Goal: Register for event/course

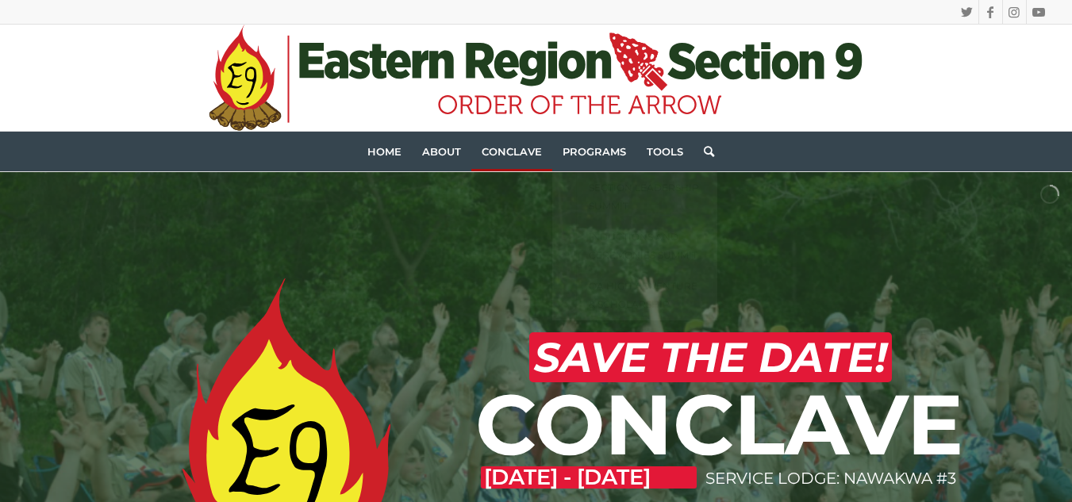
click at [532, 148] on span "Conclave" at bounding box center [512, 151] width 60 height 13
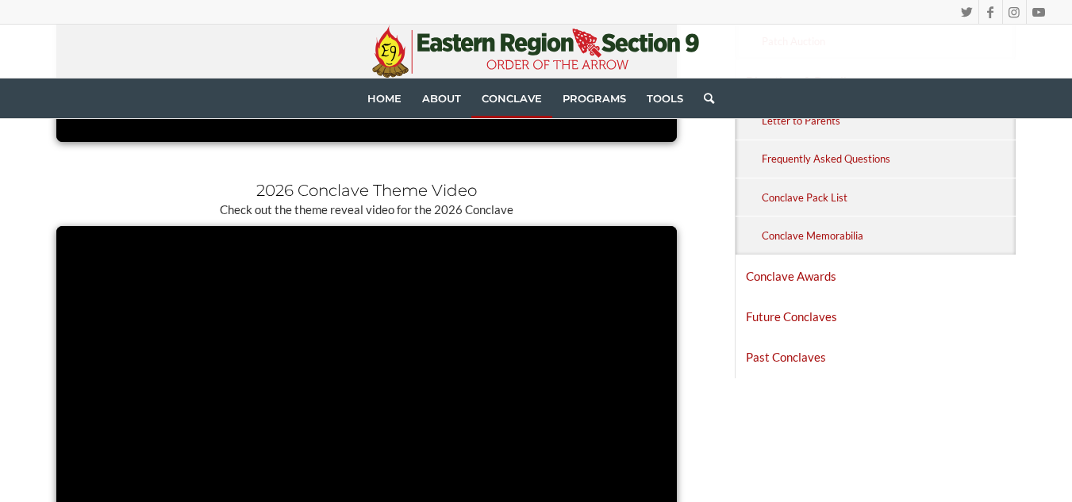
scroll to position [1745, 0]
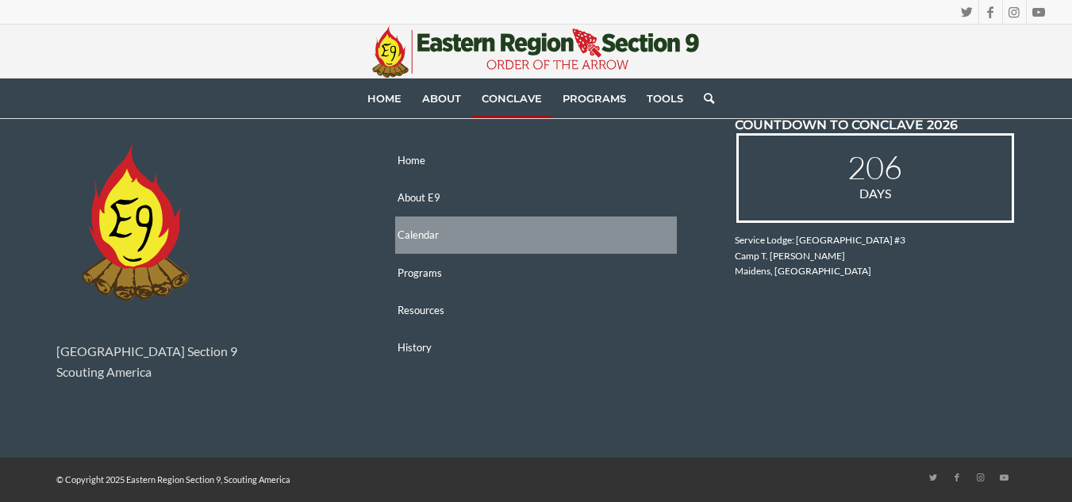
click at [442, 240] on link "Calendar" at bounding box center [536, 235] width 282 height 37
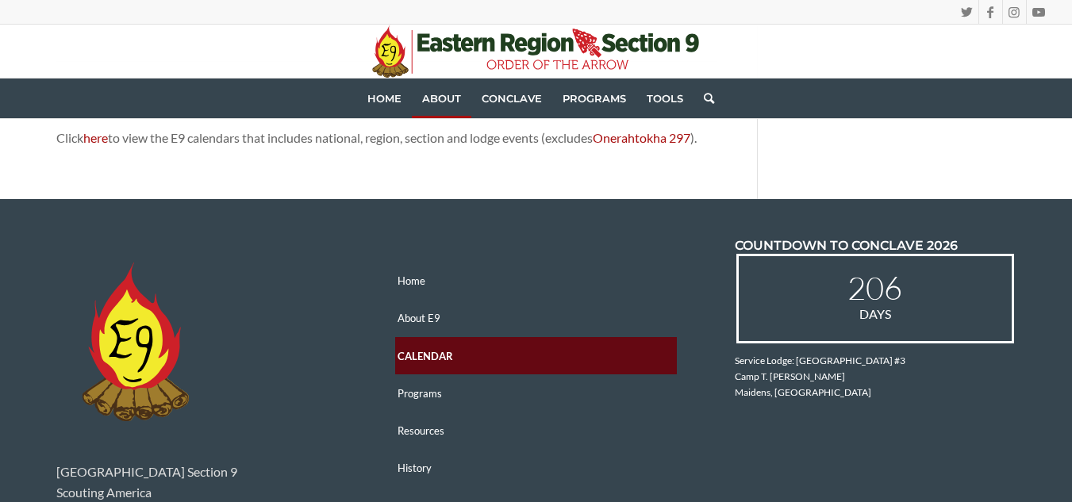
scroll to position [905, 0]
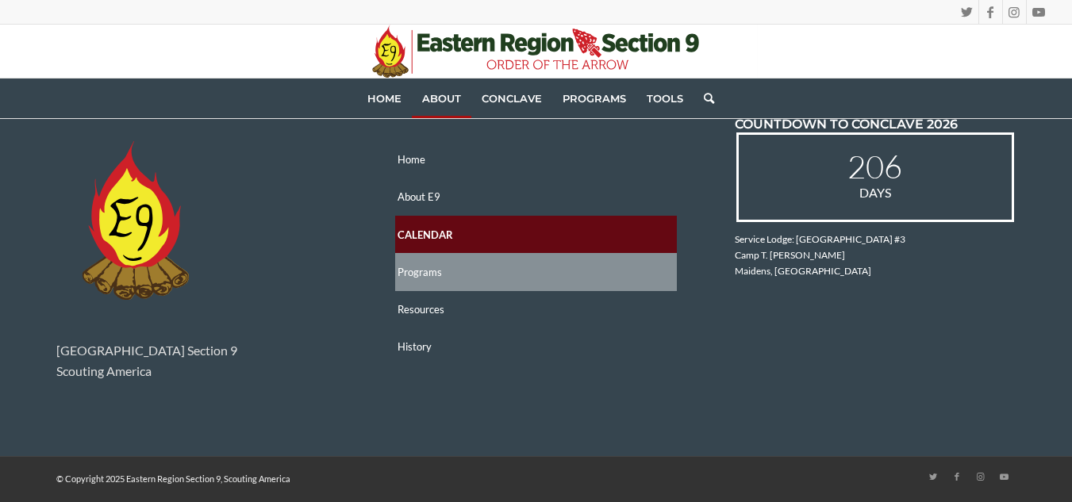
click at [413, 264] on link "Programs" at bounding box center [536, 271] width 282 height 37
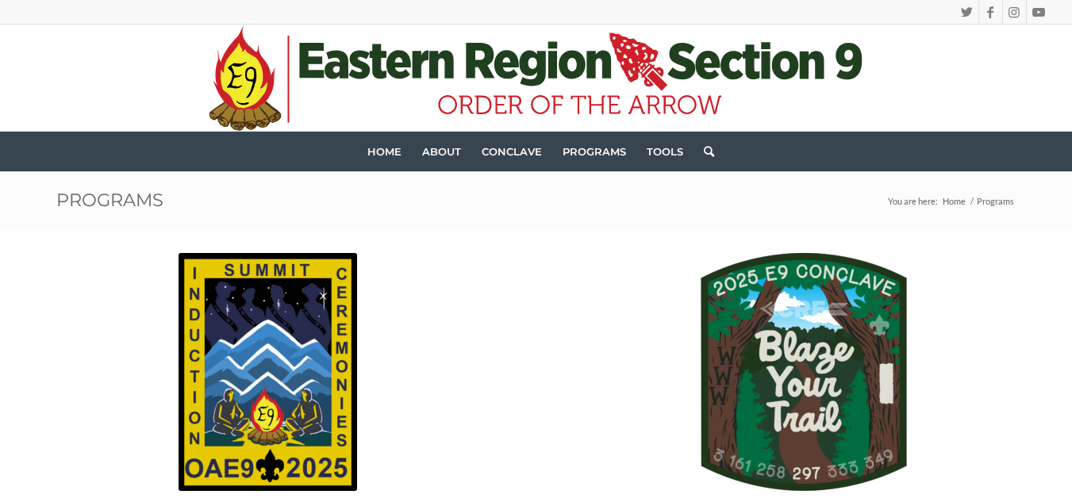
click at [533, 293] on div "Inductions & Ceremonies Summit (ICS) [DATE] – [DATE] Heart of [US_STATE] Scout …" at bounding box center [268, 439] width 536 height 421
click at [536, 289] on div "Conclave [DATE] – [DATE] [GEOGRAPHIC_DATA][PERSON_NAME], [GEOGRAPHIC_DATA] Regi…" at bounding box center [804, 439] width 536 height 421
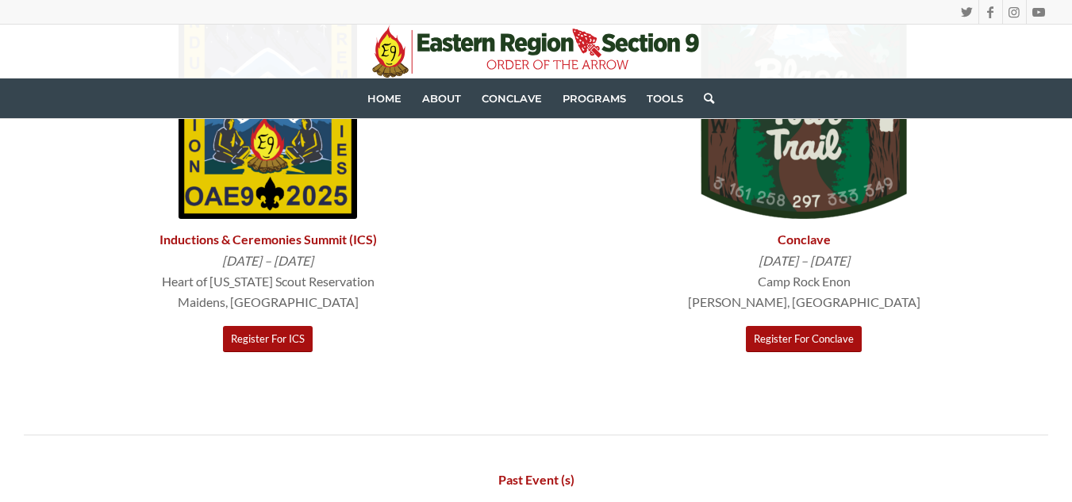
scroll to position [276, 0]
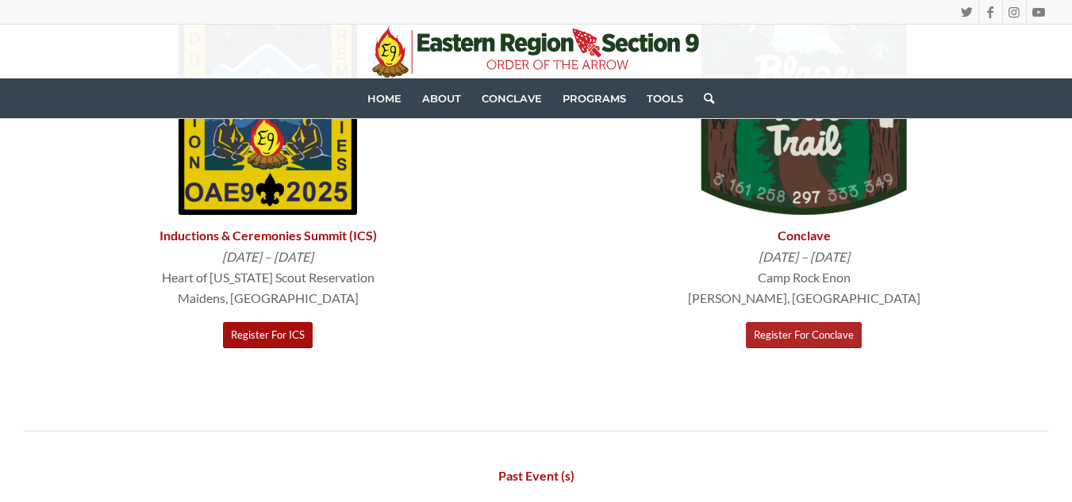
click at [814, 341] on link "Register For Conclave" at bounding box center [804, 335] width 116 height 26
click at [553, 186] on div "Twitter Facebook Instagram Youtube .st0{fill:#CE2028;} .st1{fill:#203F1F;} .st2…" at bounding box center [536, 507] width 1072 height 1566
click at [525, 204] on div "Inductions & Ceremonies Summit (ICS) April 4 – April 6, 2025 Heart of Virginia …" at bounding box center [268, 163] width 536 height 421
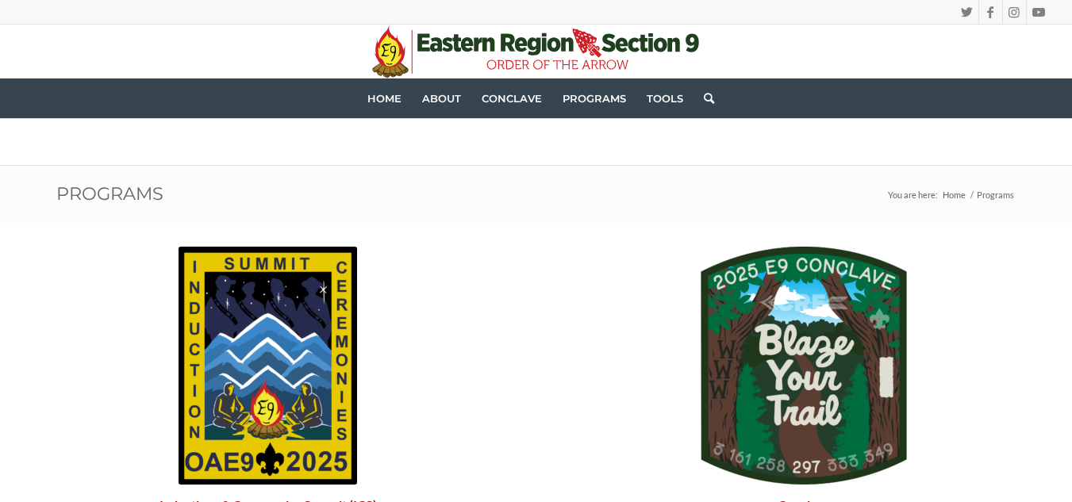
scroll to position [0, 0]
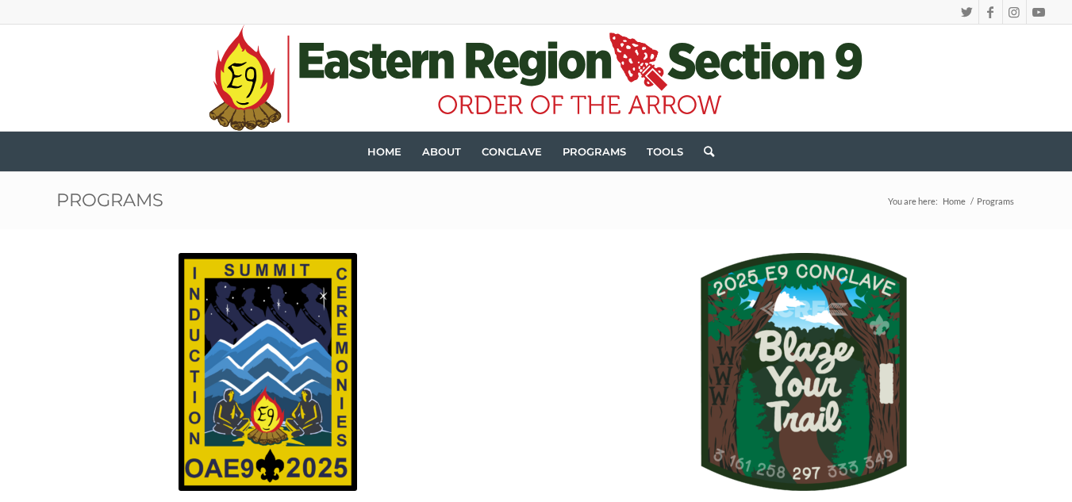
click at [525, 204] on h1 "Programs" at bounding box center [536, 200] width 960 height 41
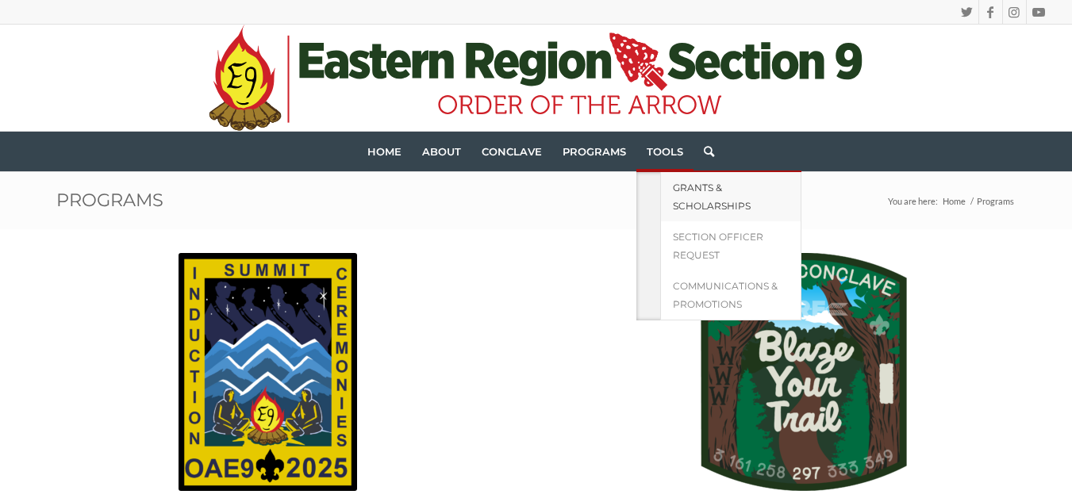
click at [694, 207] on span "Grants & Scholarships" at bounding box center [712, 197] width 78 height 30
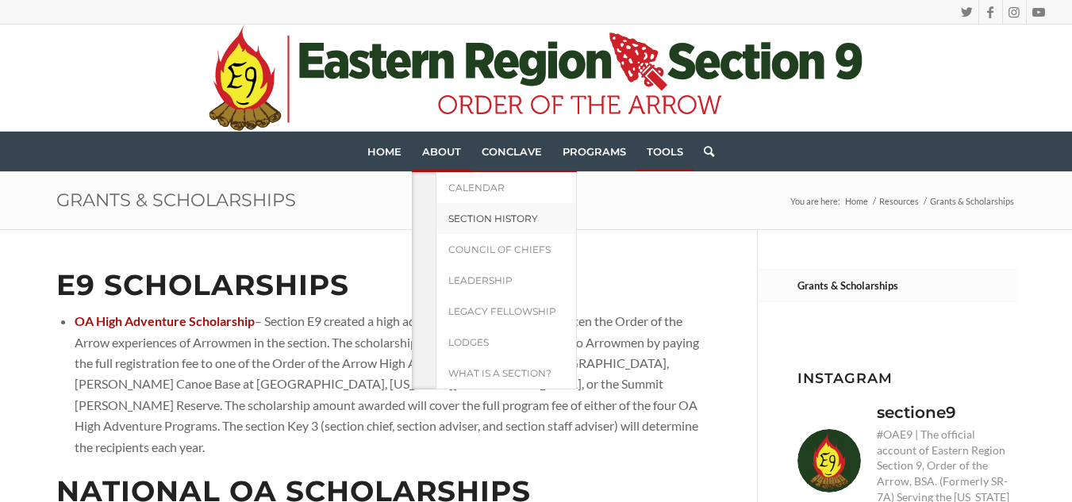
click at [484, 229] on link "Section History" at bounding box center [506, 218] width 141 height 31
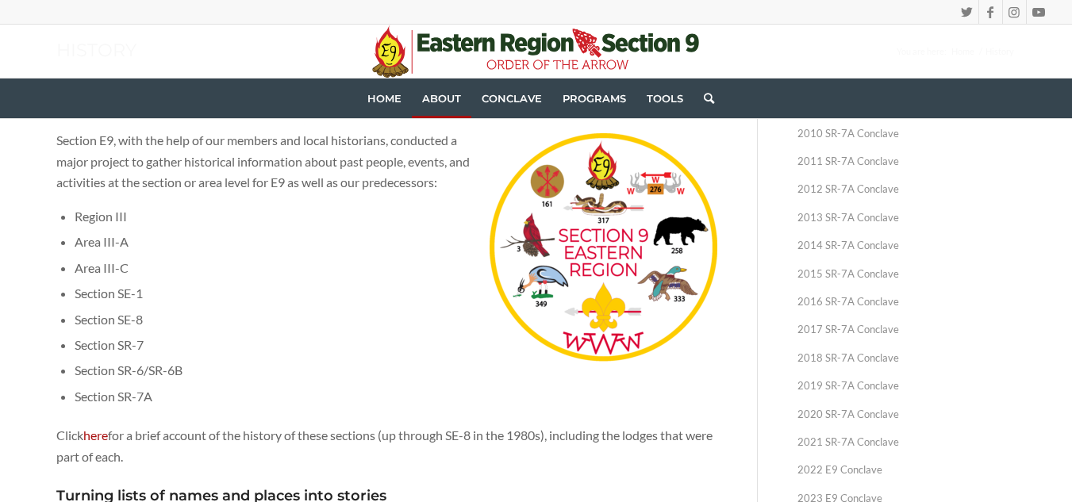
scroll to position [82, 0]
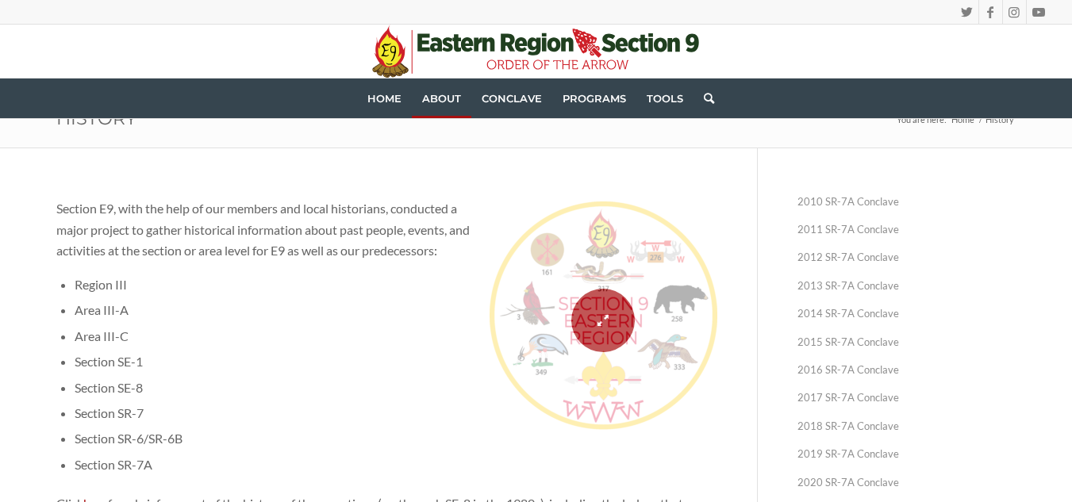
click at [681, 266] on span at bounding box center [604, 321] width 236 height 238
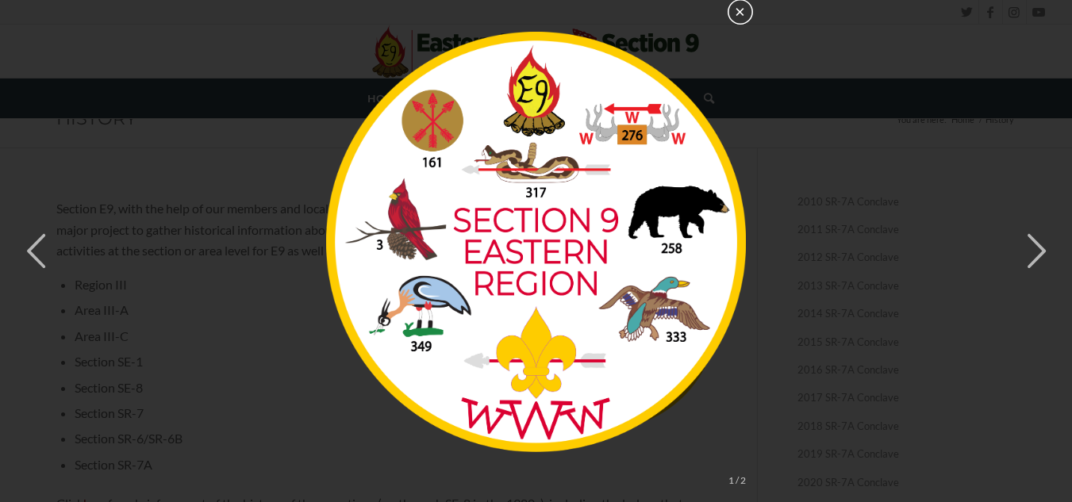
click at [744, 13] on button "×" at bounding box center [740, 11] width 25 height 25
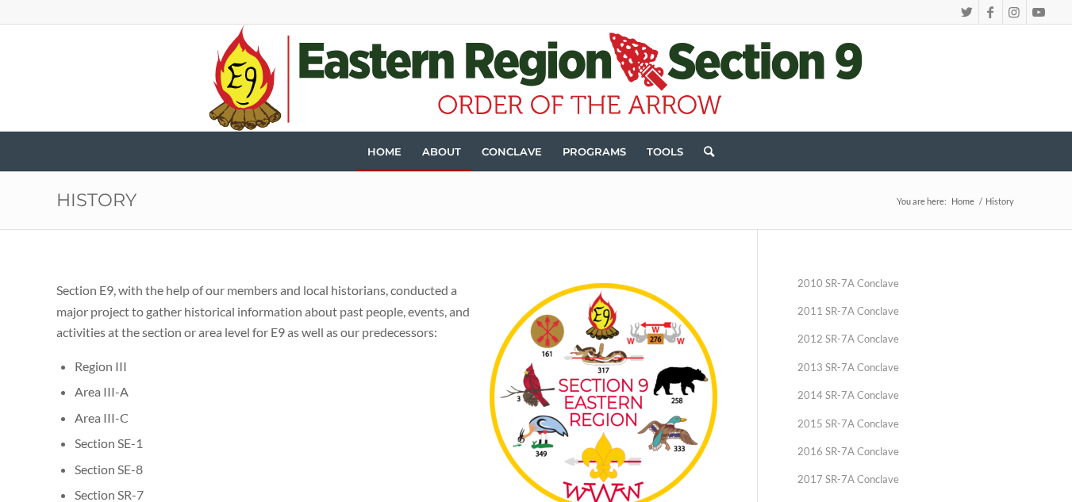
scroll to position [1, 0]
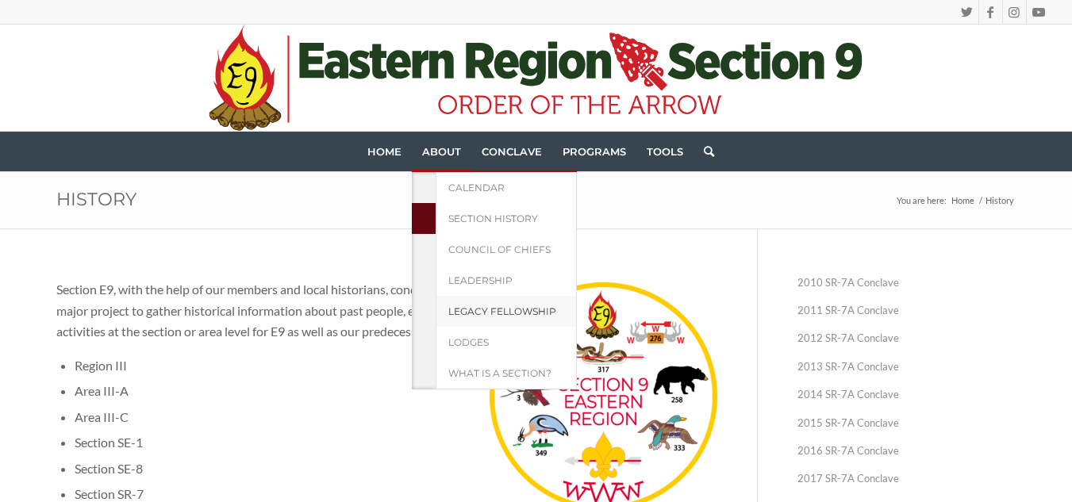
click at [469, 316] on span "Legacy Fellowship" at bounding box center [502, 312] width 108 height 12
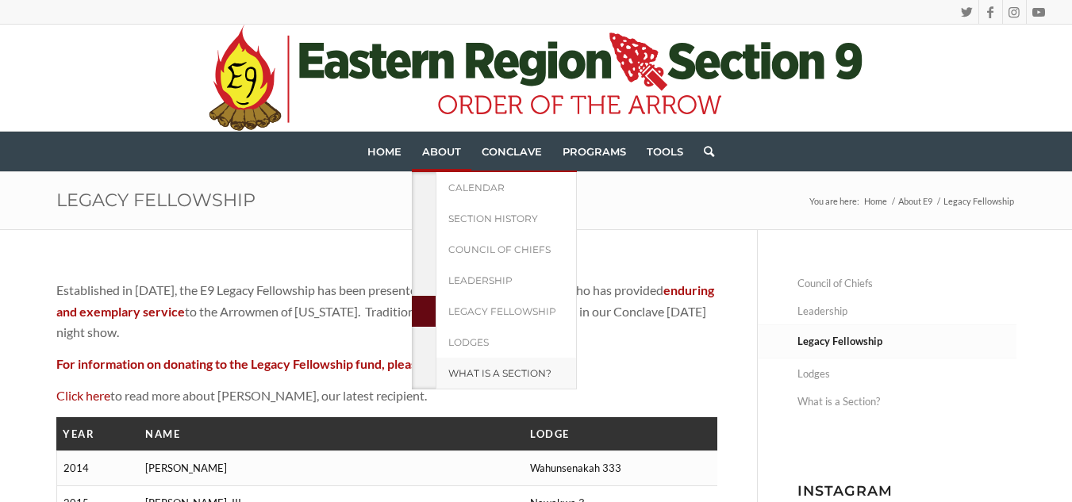
click at [498, 367] on span "What is a Section?" at bounding box center [499, 373] width 103 height 12
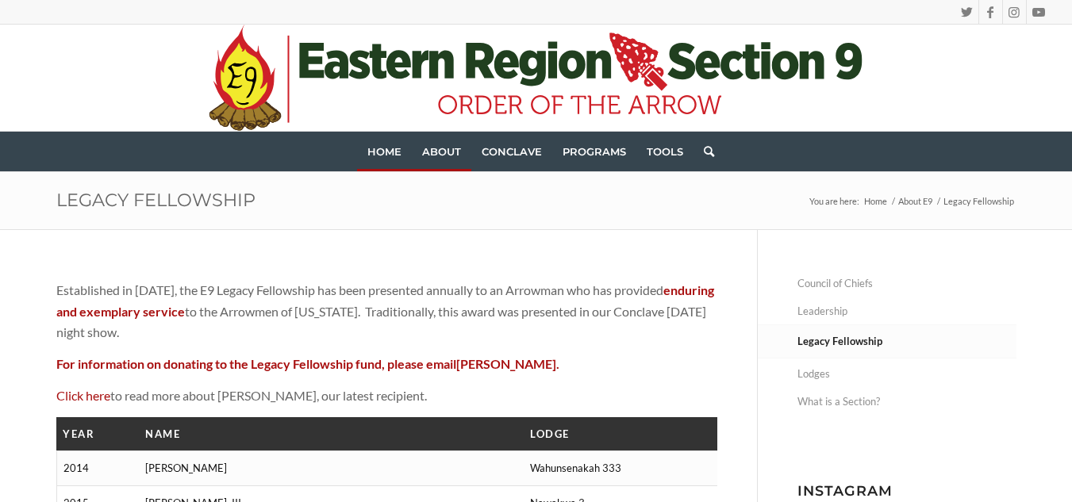
click at [380, 154] on span "Home" at bounding box center [384, 151] width 34 height 13
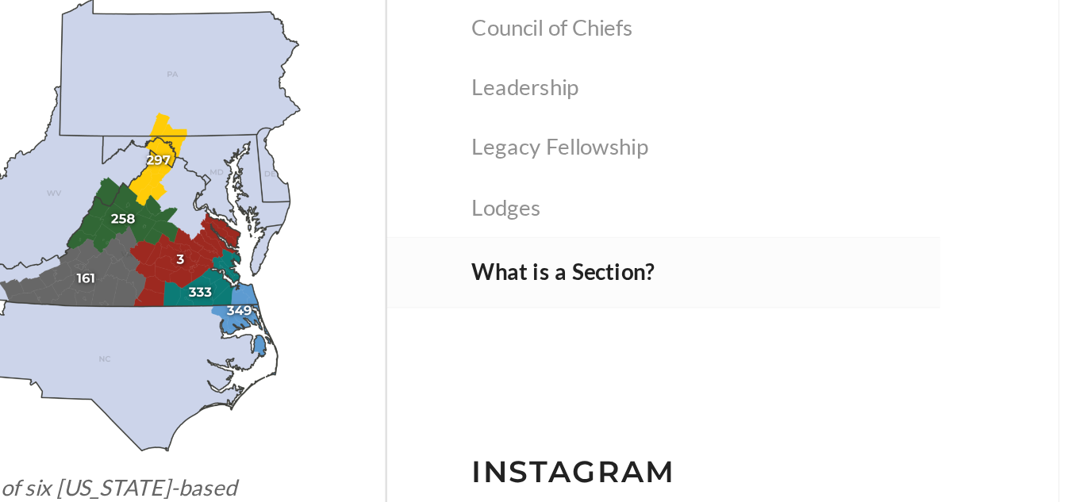
scroll to position [129, 0]
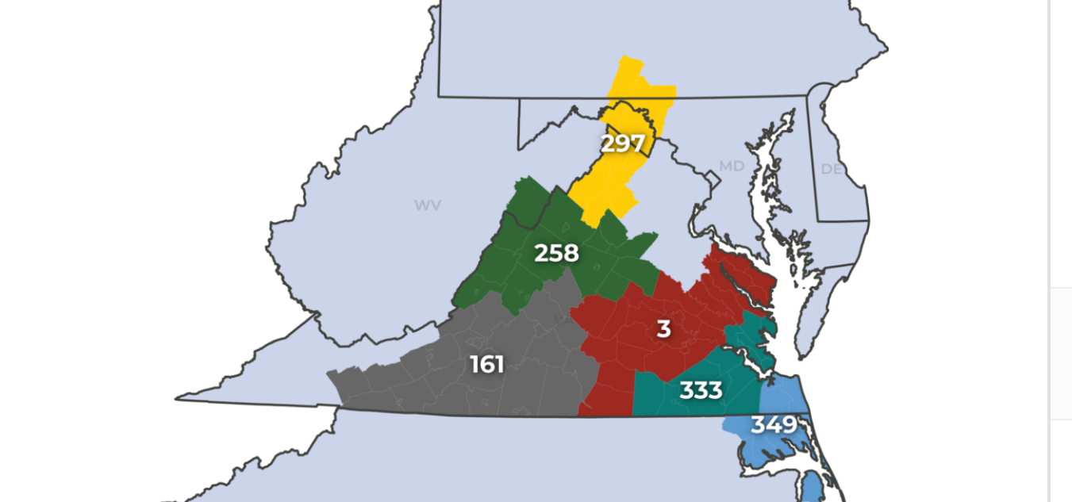
click at [617, 265] on img at bounding box center [620, 246] width 194 height 213
click at [629, 229] on img at bounding box center [620, 246] width 194 height 213
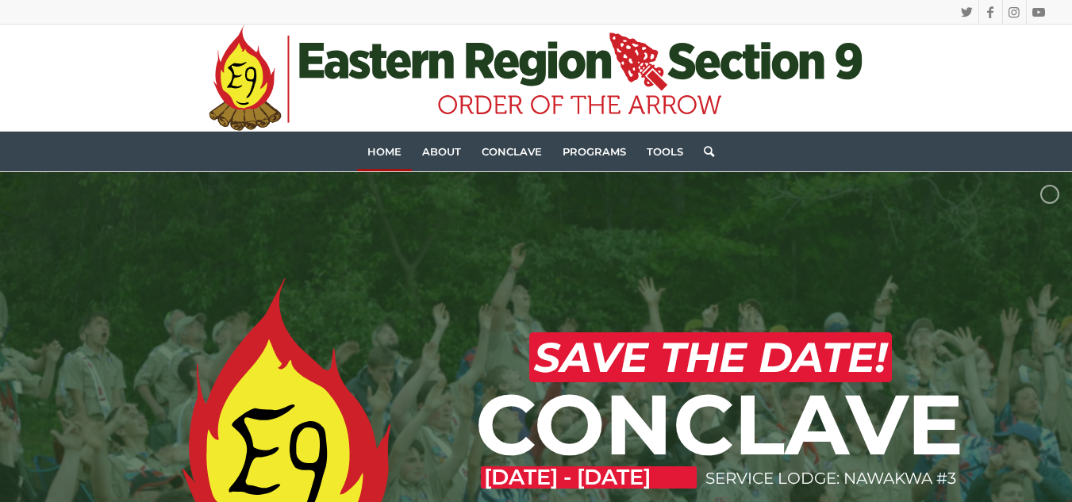
click at [506, 99] on icon ".st0{fill:#[DATE];} .st1{fill:#203F1F;} .st2{fill-rule:evenodd;clip-rule:evenod…" at bounding box center [536, 78] width 653 height 106
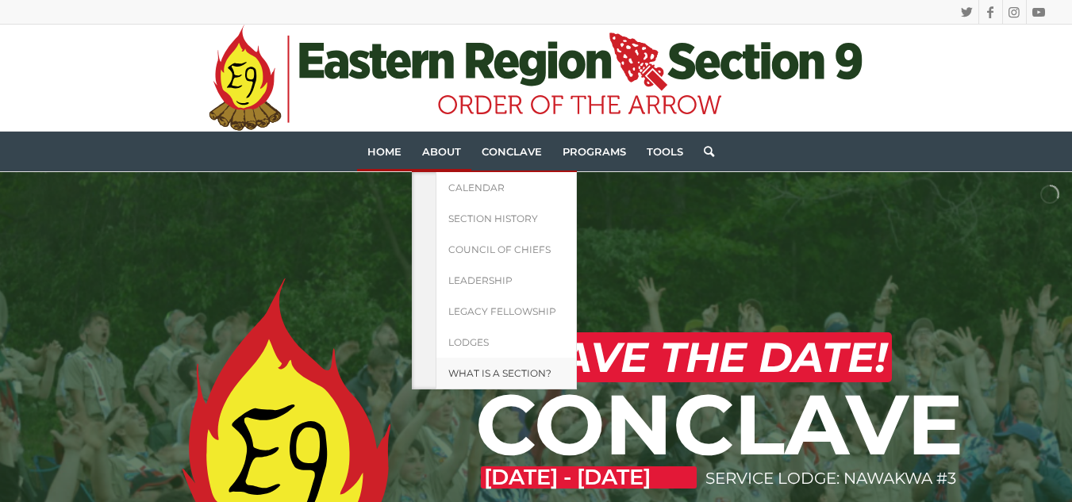
click at [474, 371] on span "What is a Section?" at bounding box center [499, 373] width 103 height 12
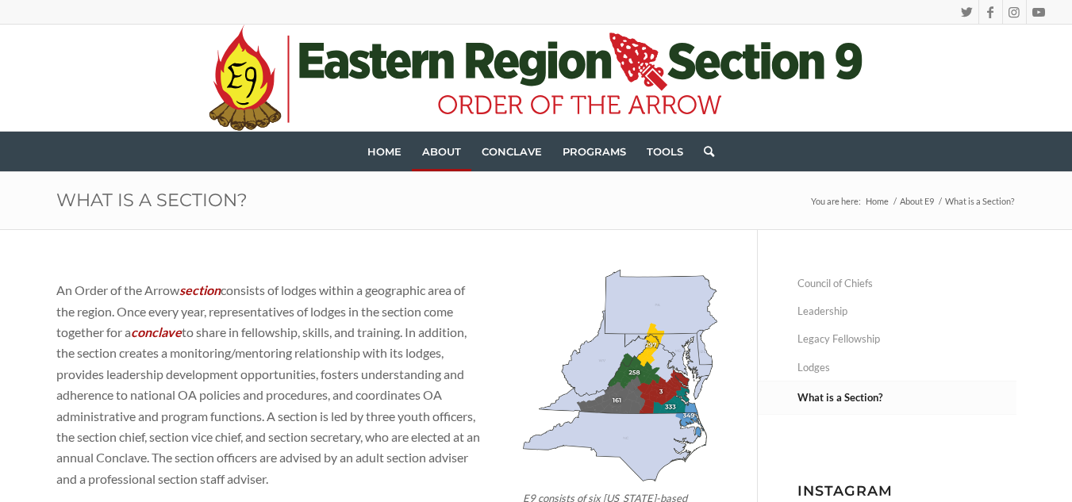
click at [556, 10] on div "Twitter Facebook Instagram Youtube" at bounding box center [535, 12] width 1029 height 24
drag, startPoint x: 556, startPoint y: 10, endPoint x: 526, endPoint y: 9, distance: 30.2
click at [526, 9] on div "Twitter Facebook Instagram Youtube" at bounding box center [535, 12] width 1029 height 24
click at [590, 14] on div "Twitter Facebook Instagram Youtube" at bounding box center [535, 12] width 1029 height 24
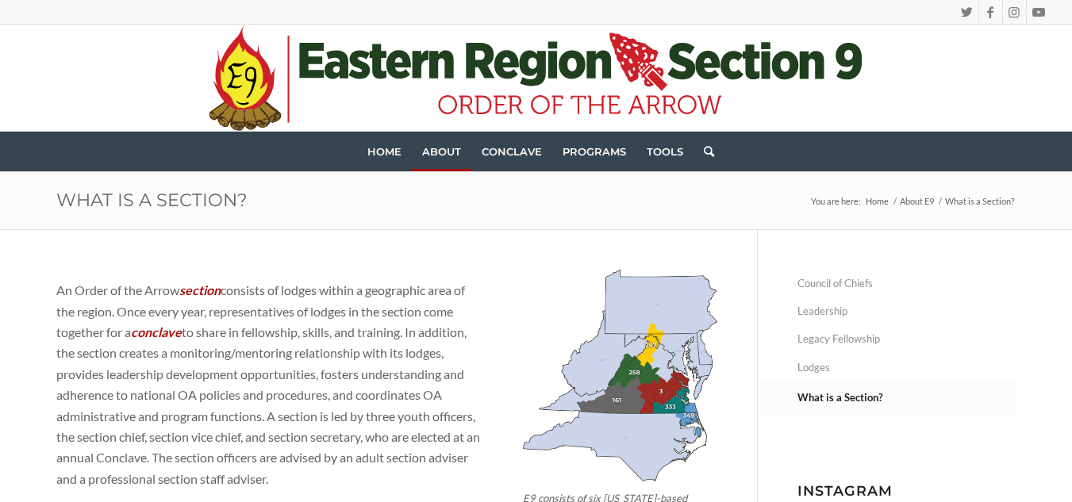
click at [590, 14] on div "Twitter Facebook Instagram Youtube" at bounding box center [535, 12] width 1029 height 24
click at [833, 348] on link "Legacy Fellowship" at bounding box center [907, 339] width 219 height 28
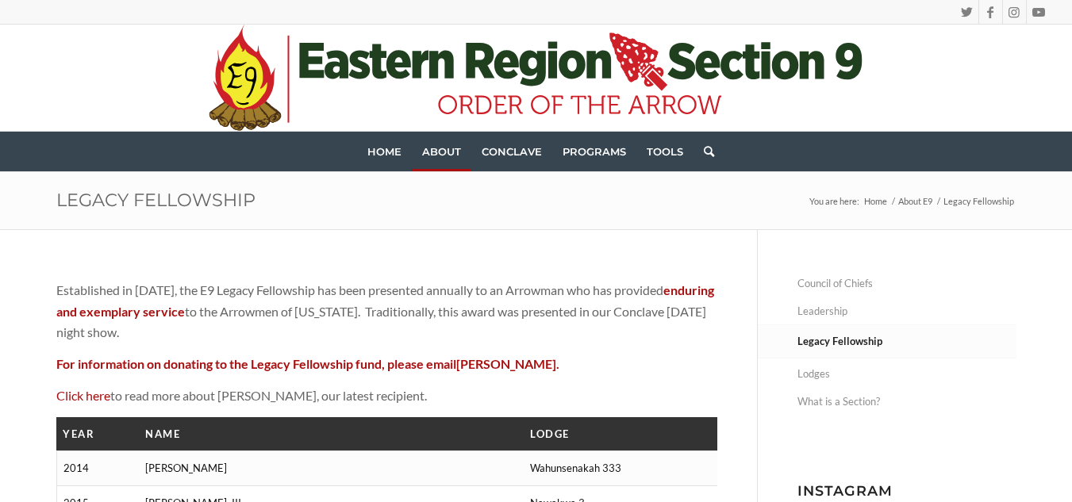
click at [364, 304] on p "Established in 2014, the E9 Legacy Fellowship has been presented annually to an…" at bounding box center [386, 311] width 661 height 63
click at [367, 308] on p "Established in 2014, the E9 Legacy Fellowship has been presented annually to an…" at bounding box center [386, 311] width 661 height 63
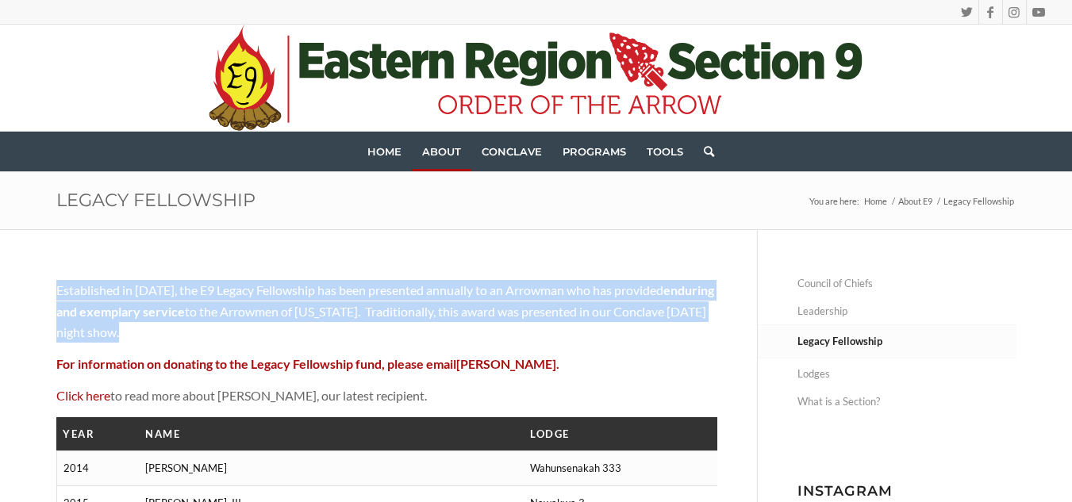
click at [367, 308] on p "Established in 2014, the E9 Legacy Fellowship has been presented annually to an…" at bounding box center [386, 311] width 661 height 63
click at [381, 313] on p "Established in 2014, the E9 Legacy Fellowship has been presented annually to an…" at bounding box center [386, 311] width 661 height 63
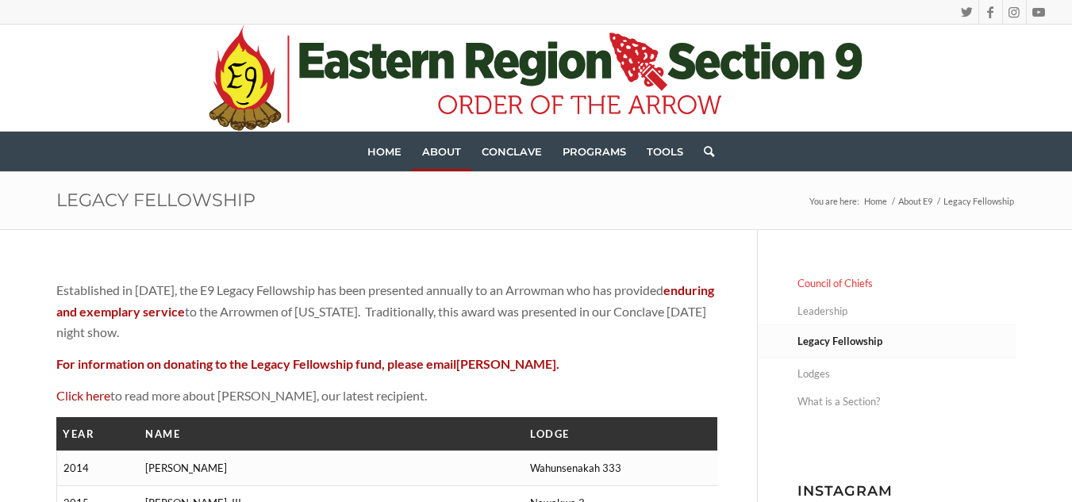
click at [824, 294] on link "Council of Chiefs" at bounding box center [907, 284] width 219 height 28
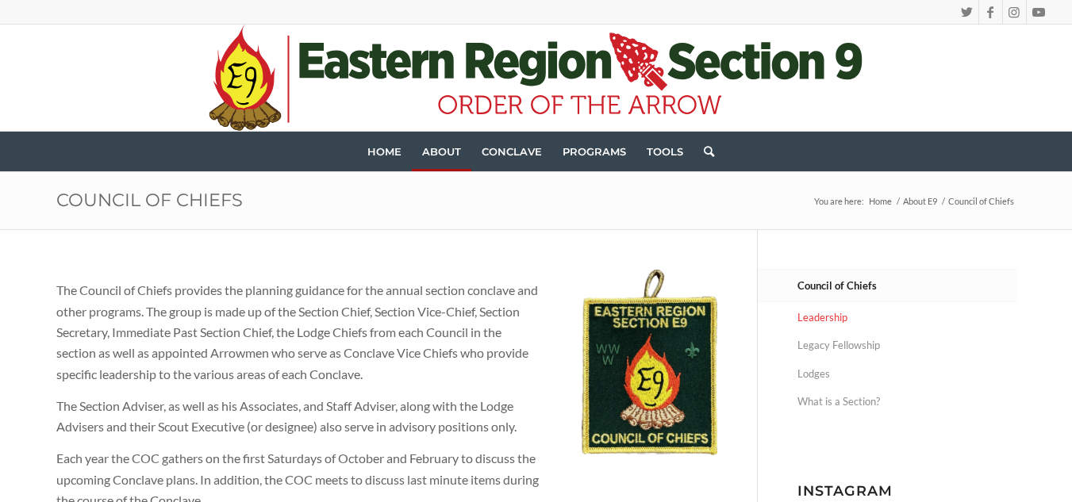
click at [823, 325] on link "Leadership" at bounding box center [907, 318] width 219 height 28
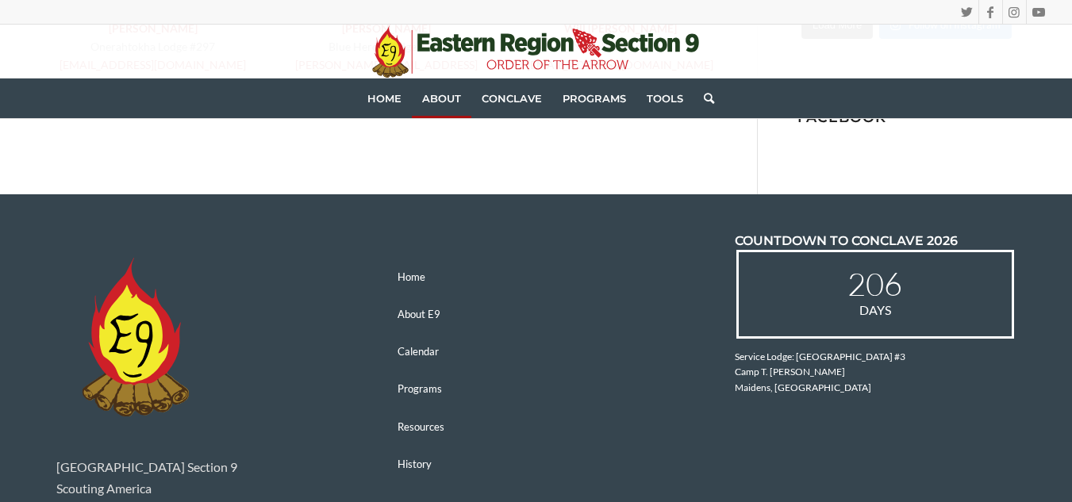
scroll to position [958, 0]
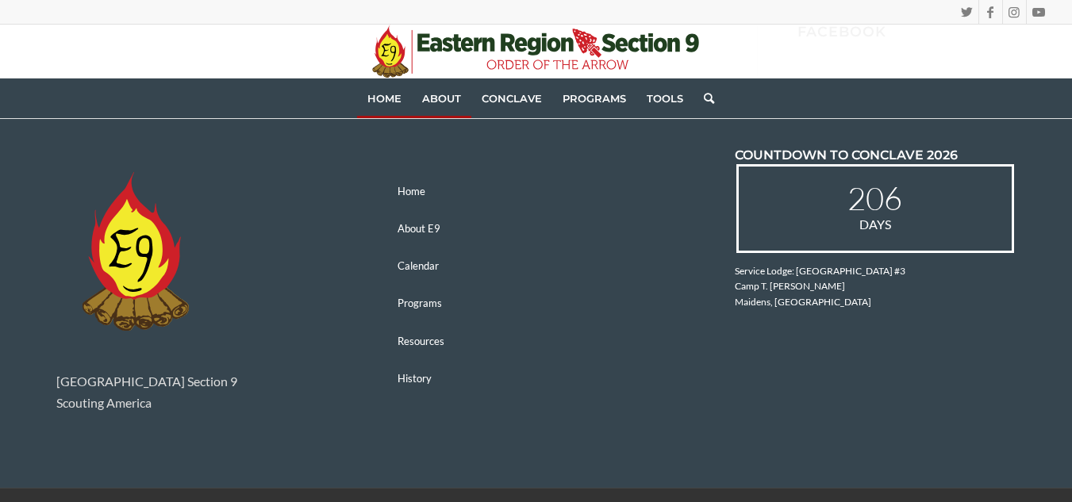
click at [390, 94] on span "Home" at bounding box center [384, 98] width 34 height 13
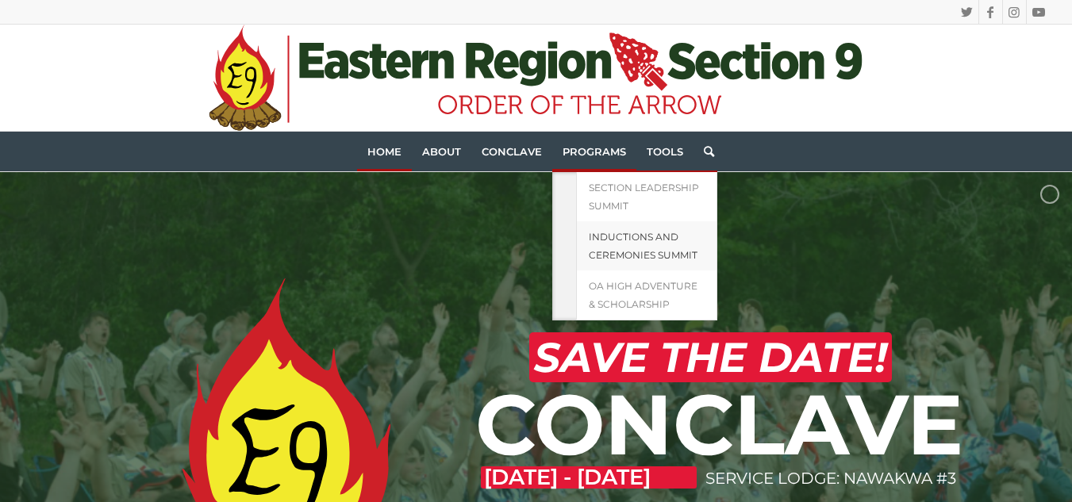
click at [620, 266] on link "Inductions and Ceremonies Summit" at bounding box center [646, 245] width 141 height 49
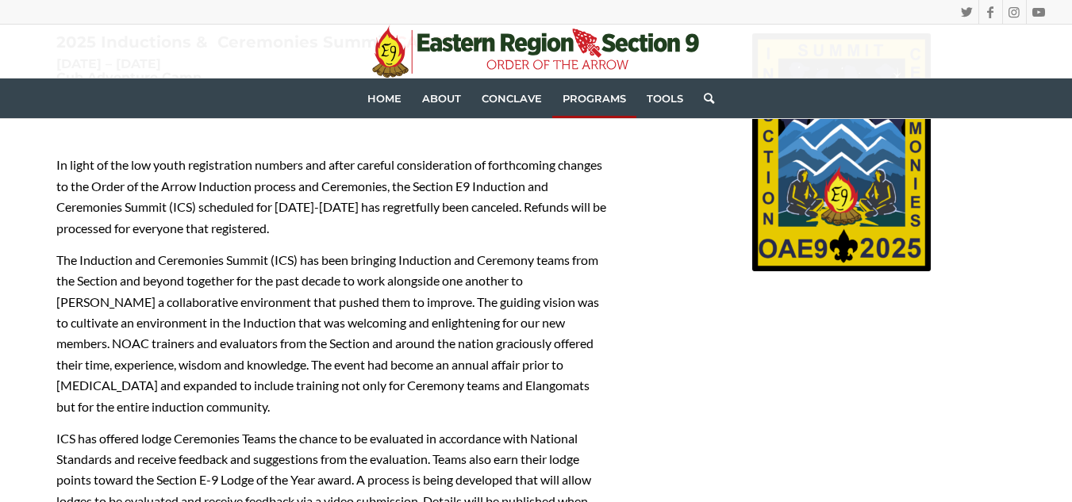
scroll to position [236, 0]
